Goal: Transaction & Acquisition: Subscribe to service/newsletter

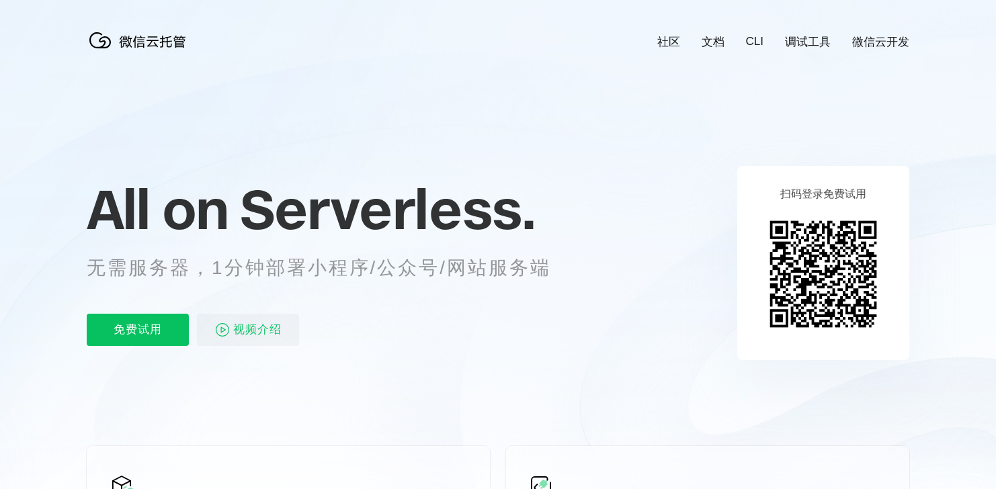
scroll to position [0, 2390]
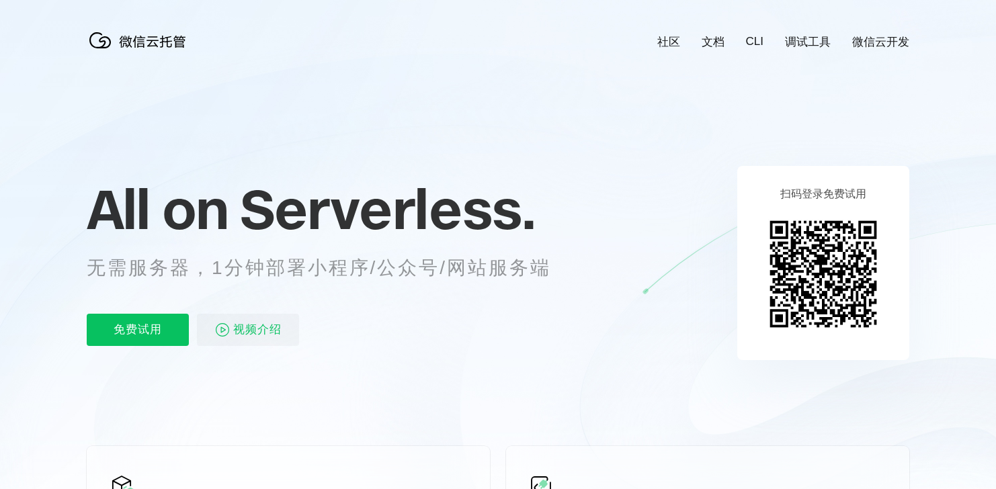
click at [829, 196] on p "扫码登录免费试用" at bounding box center [823, 195] width 86 height 14
click at [135, 336] on p "免费试用" at bounding box center [138, 330] width 102 height 32
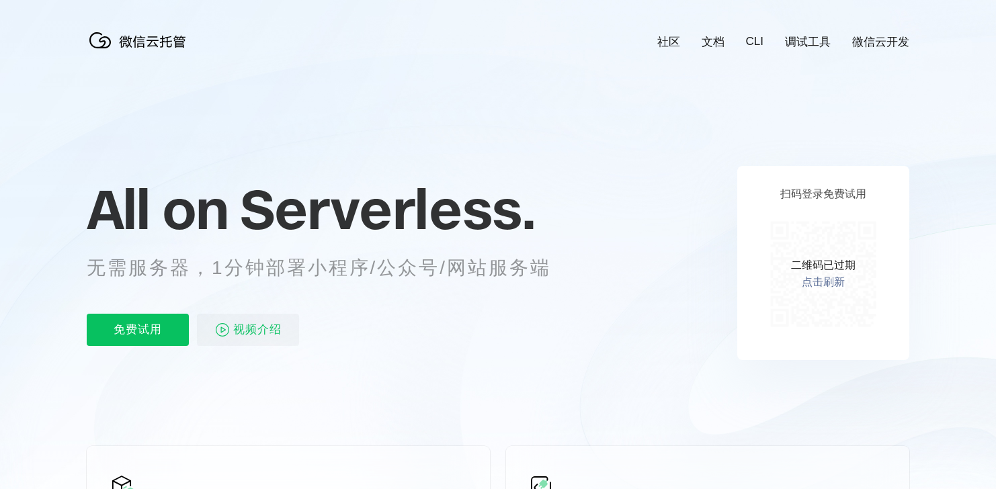
click at [668, 44] on link "社区" at bounding box center [668, 41] width 23 height 15
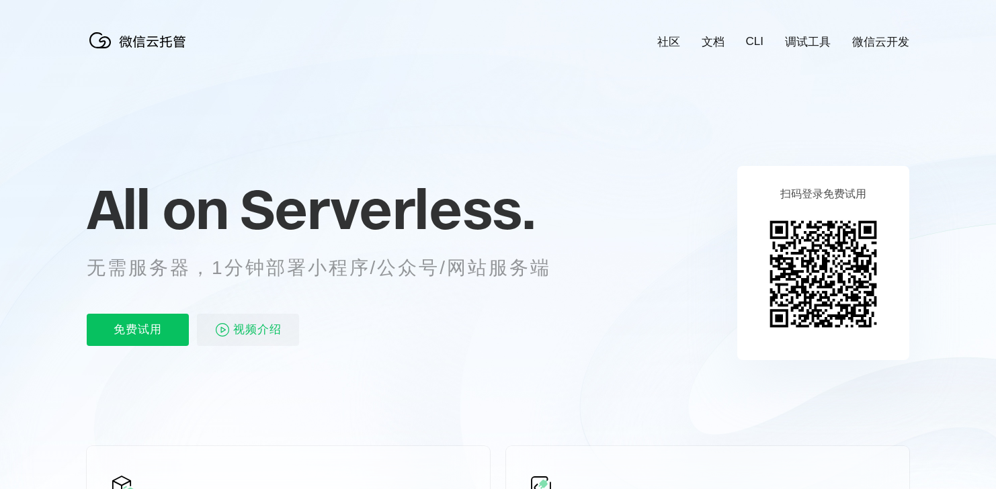
scroll to position [0, 2390]
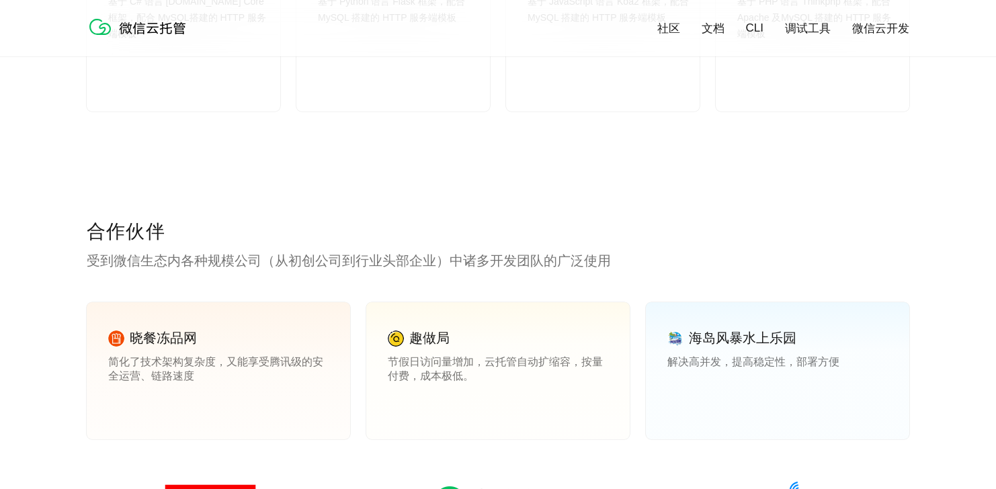
scroll to position [1270, 0]
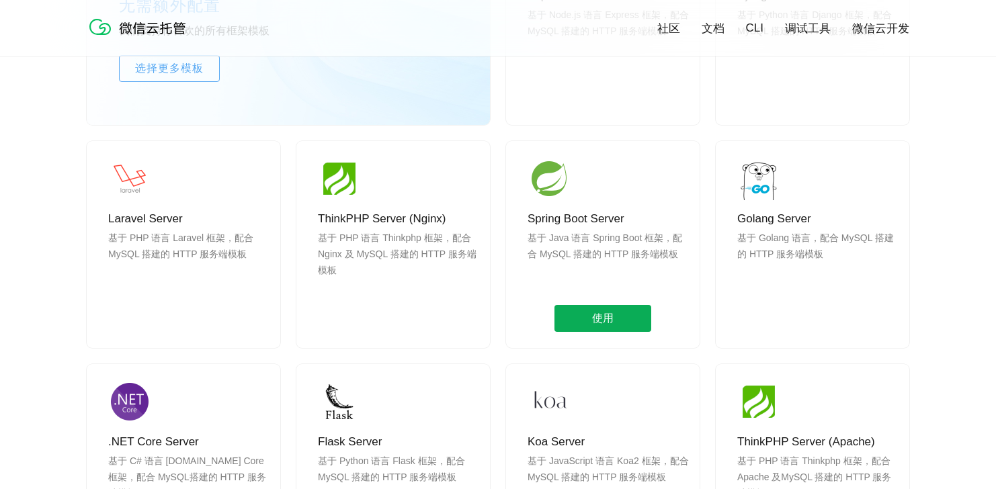
click at [600, 314] on span "使用" at bounding box center [603, 318] width 97 height 27
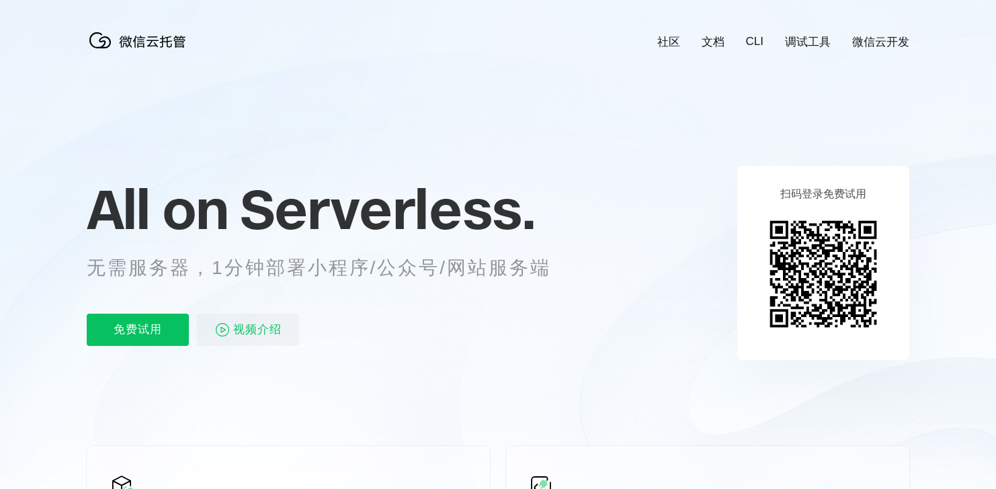
scroll to position [0, 2390]
click at [826, 227] on img at bounding box center [823, 274] width 122 height 122
click at [147, 40] on img at bounding box center [141, 40] width 108 height 27
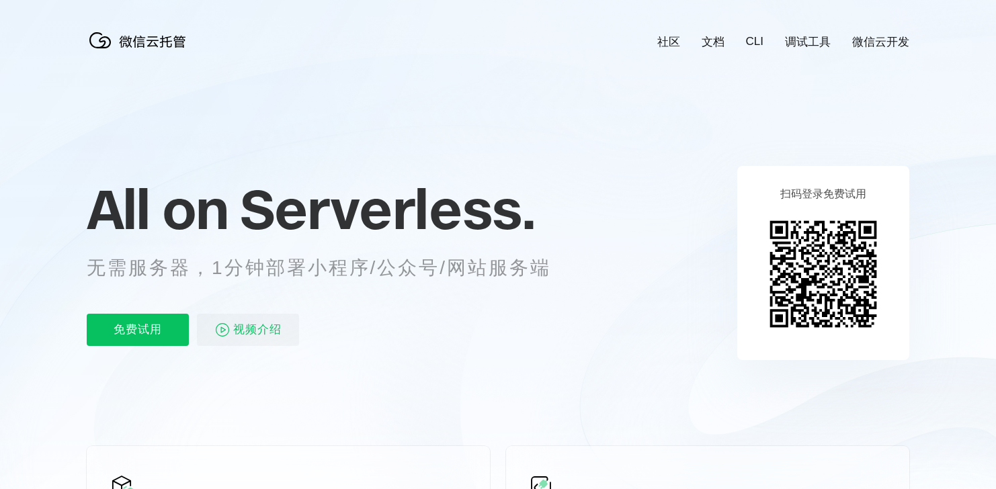
scroll to position [0, 2390]
click at [147, 40] on img at bounding box center [141, 40] width 108 height 27
